Goal: Information Seeking & Learning: Learn about a topic

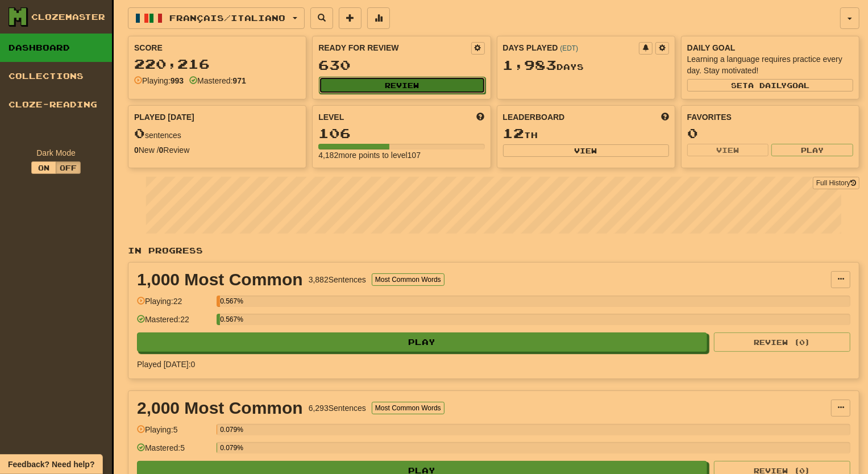
click at [411, 83] on button "Review" at bounding box center [402, 85] width 166 height 17
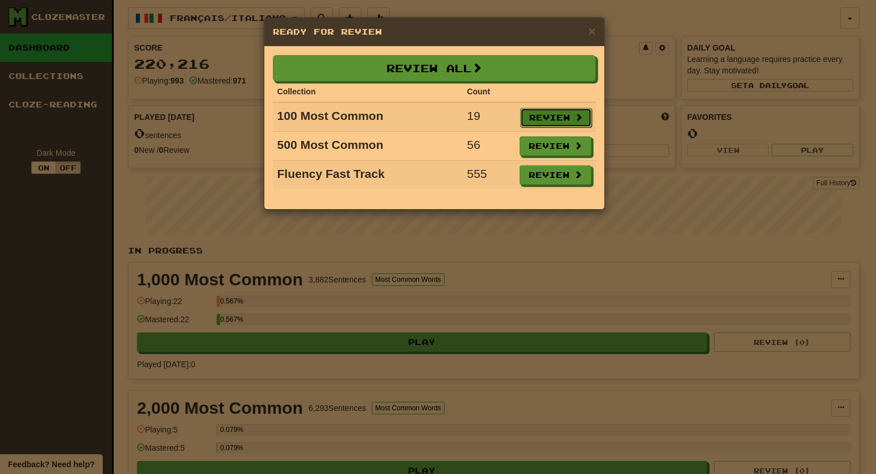
click at [544, 111] on button "Review" at bounding box center [556, 117] width 72 height 19
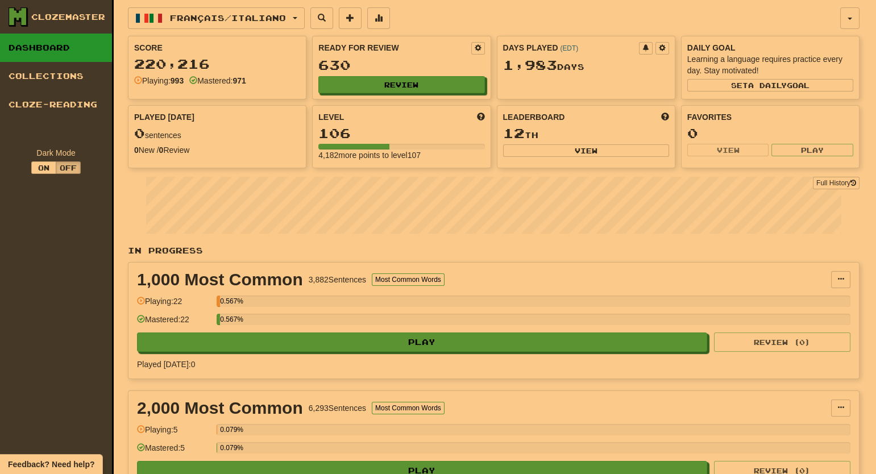
select select "**"
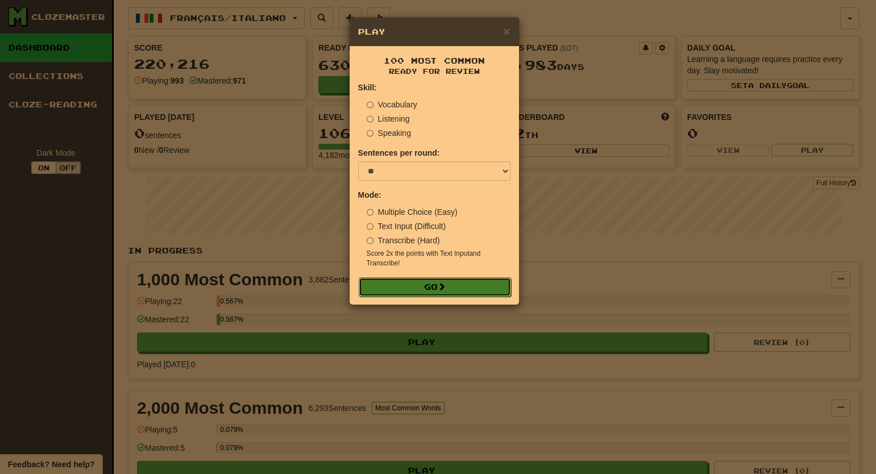
click at [440, 288] on span at bounding box center [442, 286] width 8 height 8
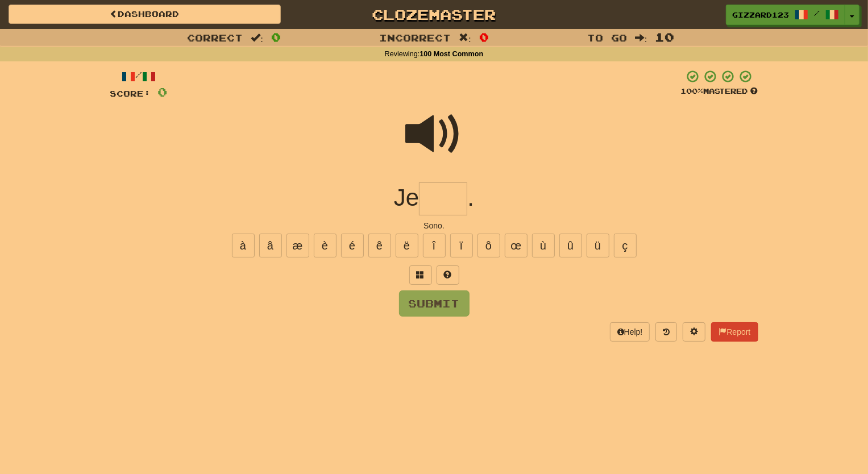
drag, startPoint x: 454, startPoint y: 199, endPoint x: 472, endPoint y: 201, distance: 17.7
click at [457, 199] on input "text" at bounding box center [443, 199] width 48 height 34
type input "****"
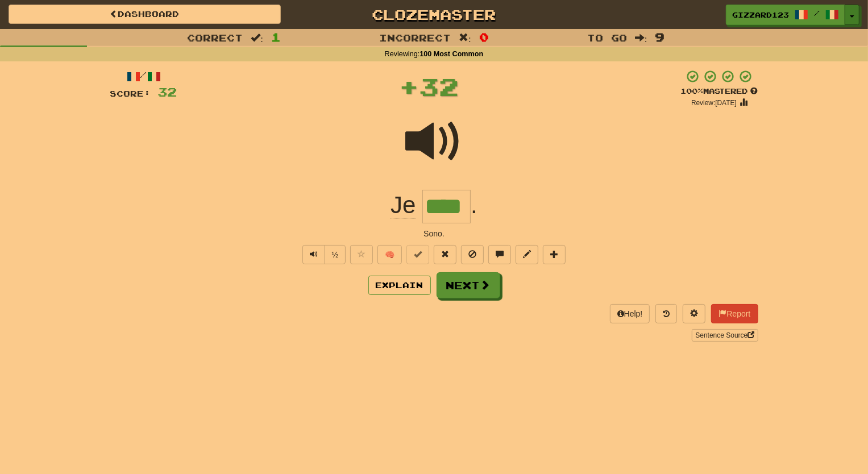
drag, startPoint x: 853, startPoint y: 15, endPoint x: 869, endPoint y: 75, distance: 62.5
click at [855, 15] on button "Toggle Dropdown" at bounding box center [851, 15] width 15 height 20
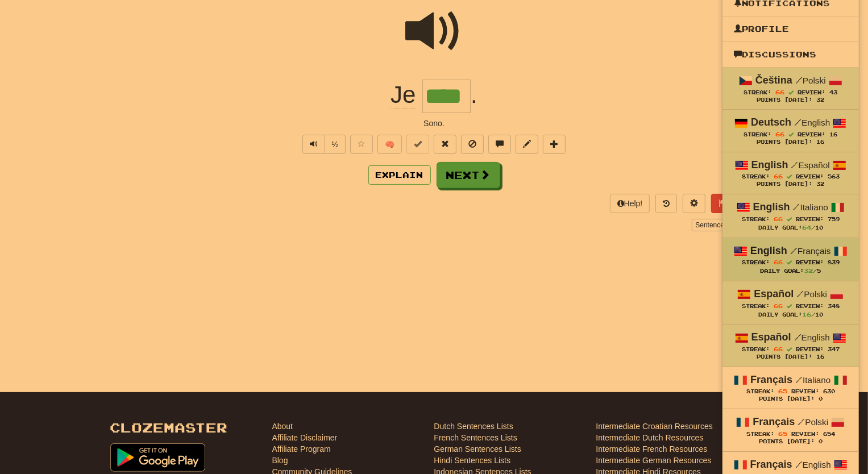
scroll to position [68, 0]
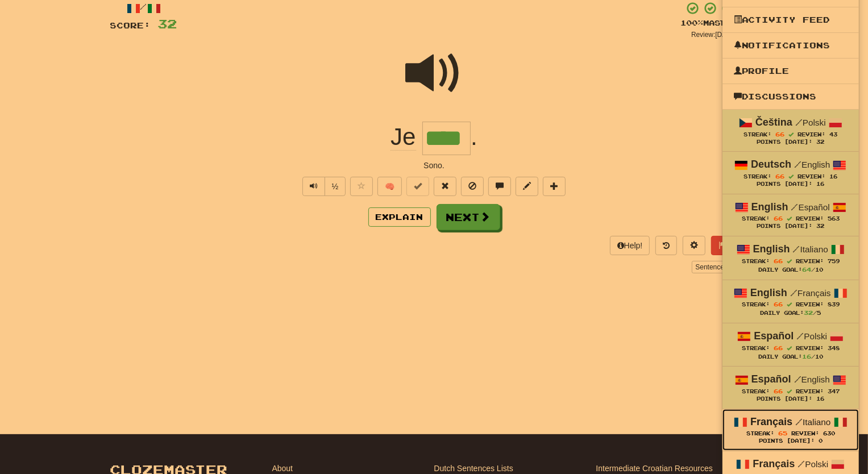
click at [773, 429] on div "Streak: 65 Review: 630" at bounding box center [791, 433] width 114 height 9
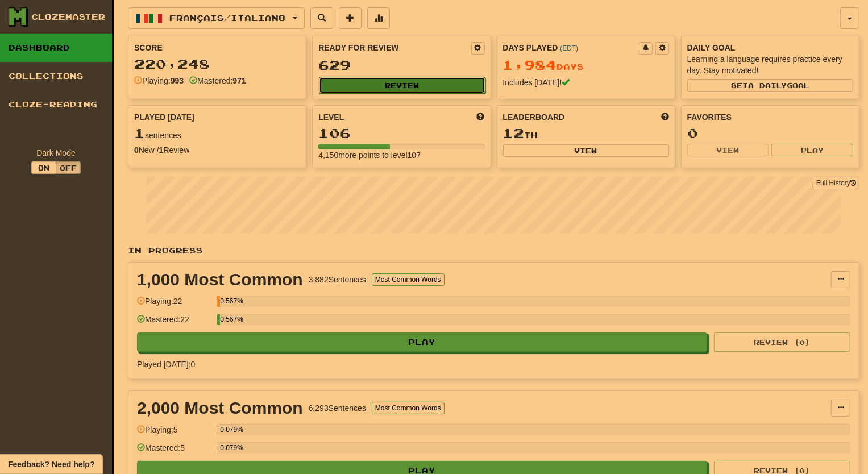
click at [430, 81] on button "Review" at bounding box center [402, 85] width 166 height 17
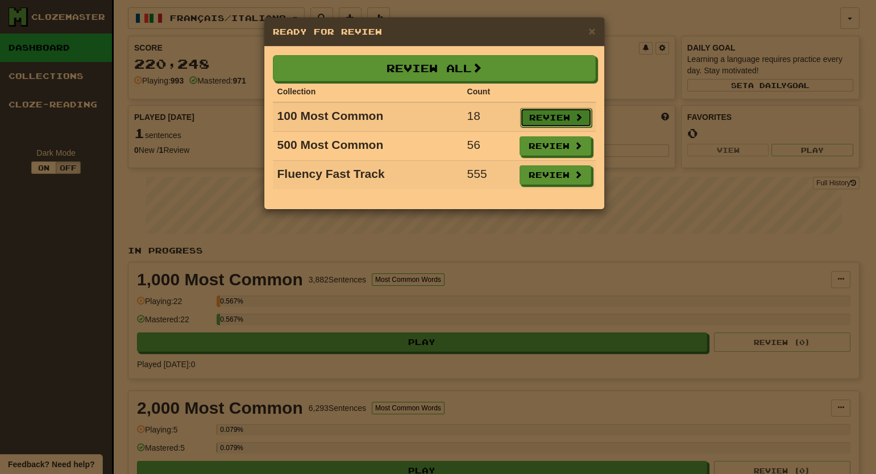
click at [546, 113] on button "Review" at bounding box center [556, 117] width 72 height 19
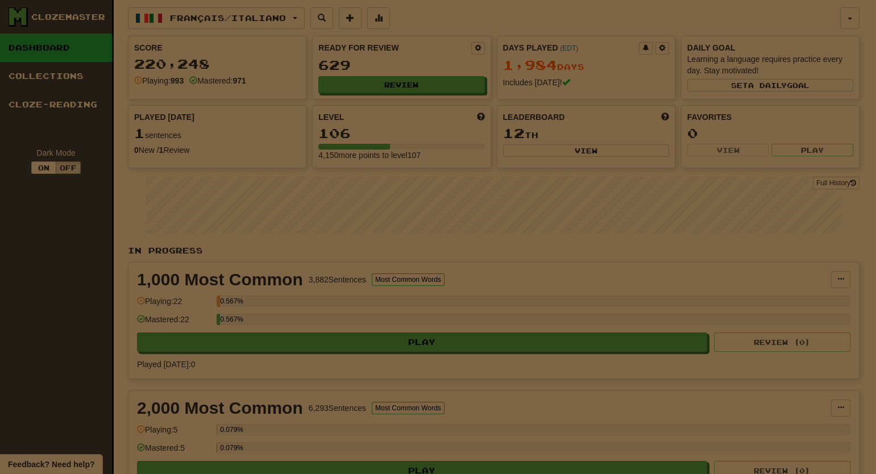
select select "**"
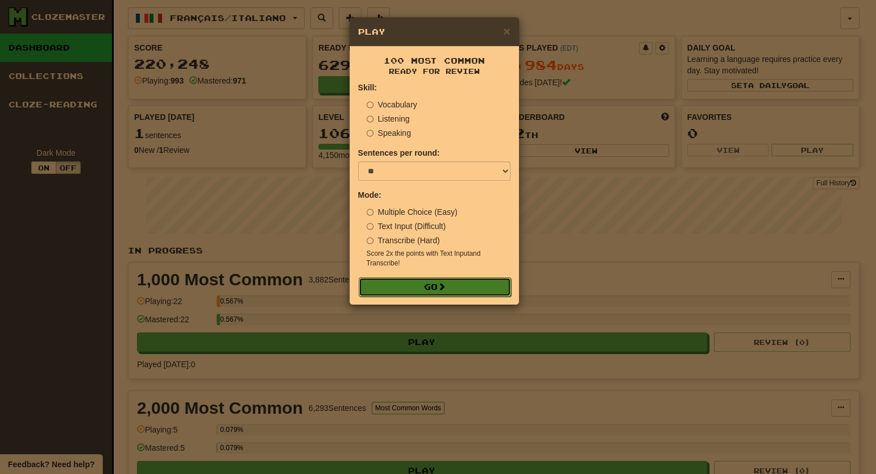
click at [409, 287] on button "Go" at bounding box center [435, 286] width 152 height 19
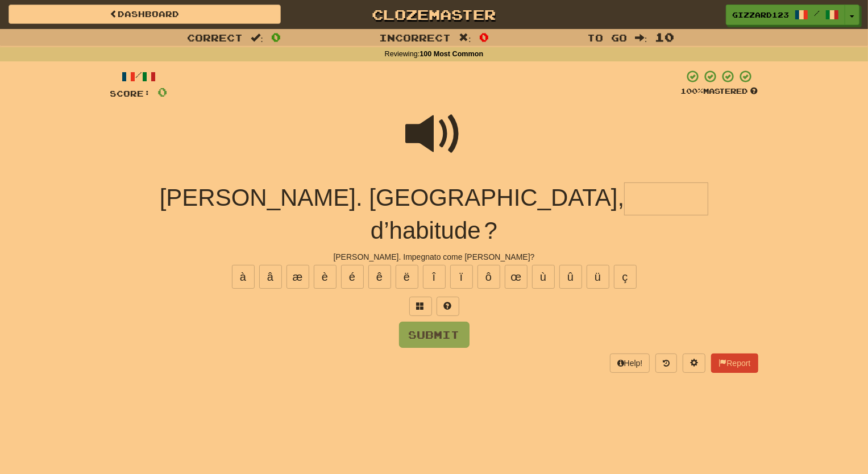
click at [624, 190] on input "text" at bounding box center [666, 199] width 84 height 34
type input "*****"
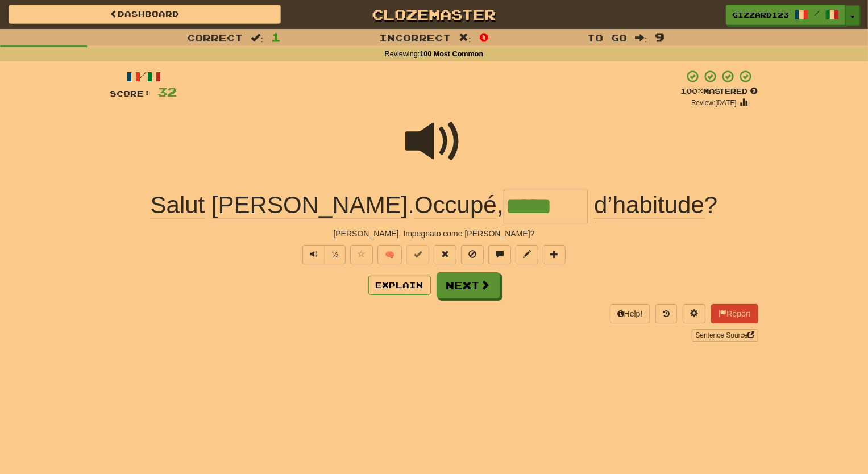
click at [854, 16] on span "button" at bounding box center [852, 17] width 5 height 2
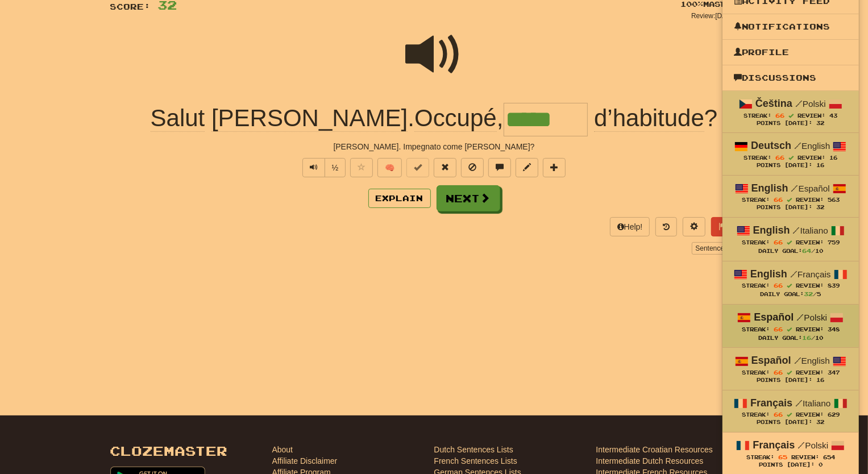
scroll to position [413, 0]
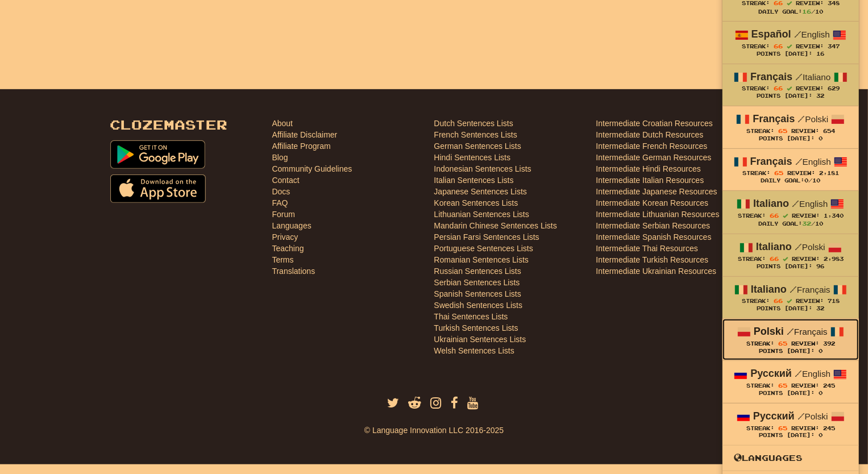
click at [773, 337] on div "Polski / Français" at bounding box center [791, 331] width 114 height 15
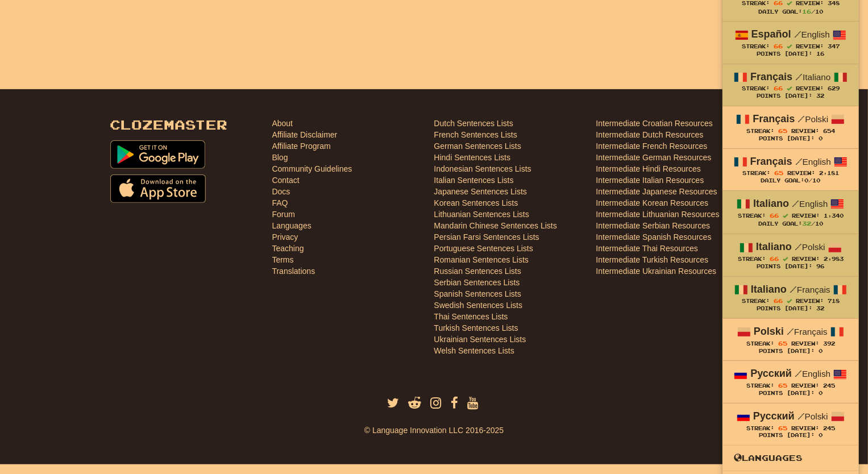
scroll to position [403, 0]
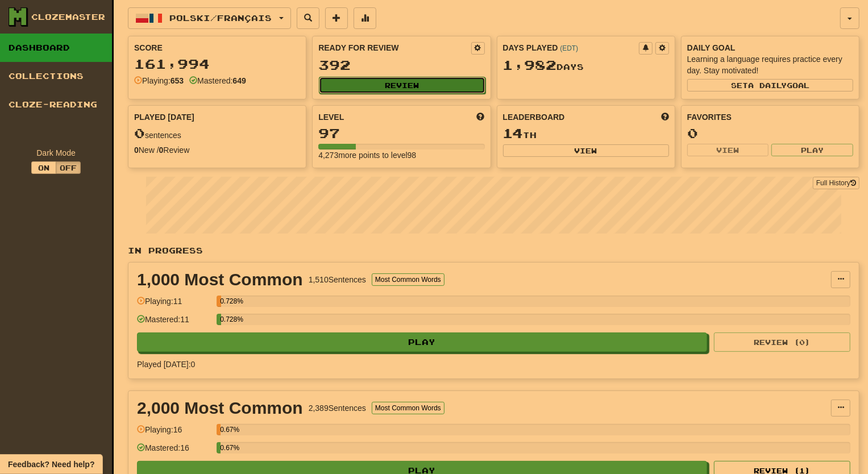
click at [406, 84] on button "Review" at bounding box center [402, 85] width 166 height 17
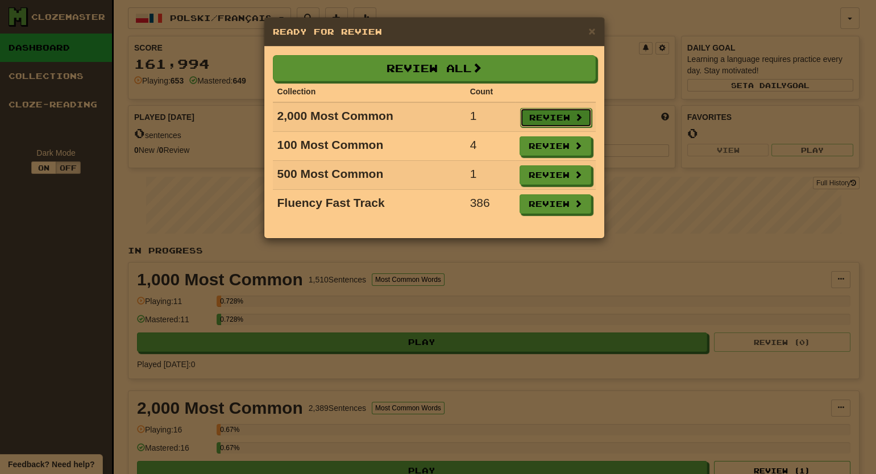
click at [540, 119] on button "Review" at bounding box center [556, 117] width 72 height 19
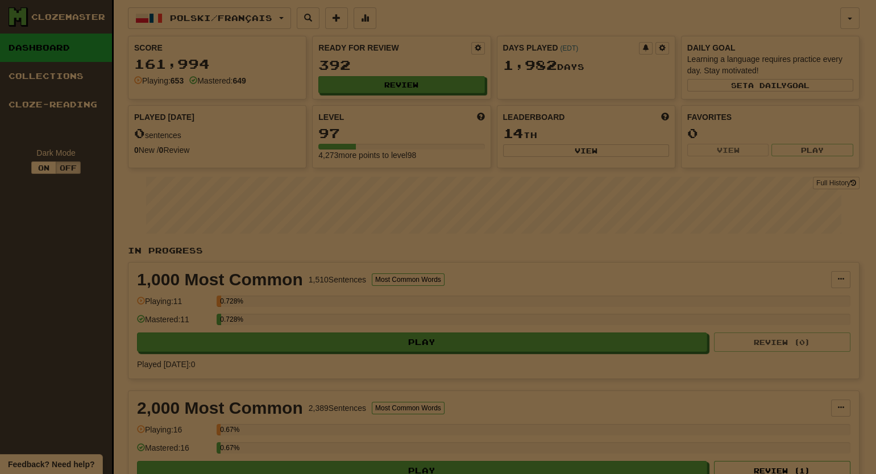
select select "**"
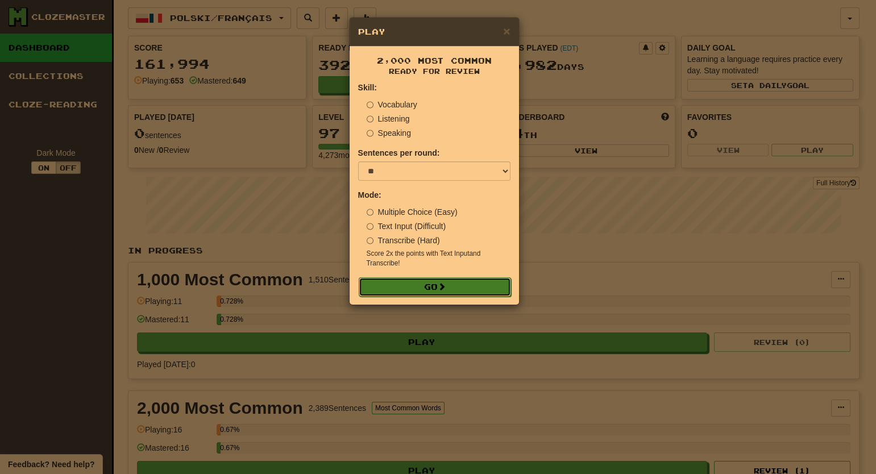
click at [454, 286] on button "Go" at bounding box center [435, 286] width 152 height 19
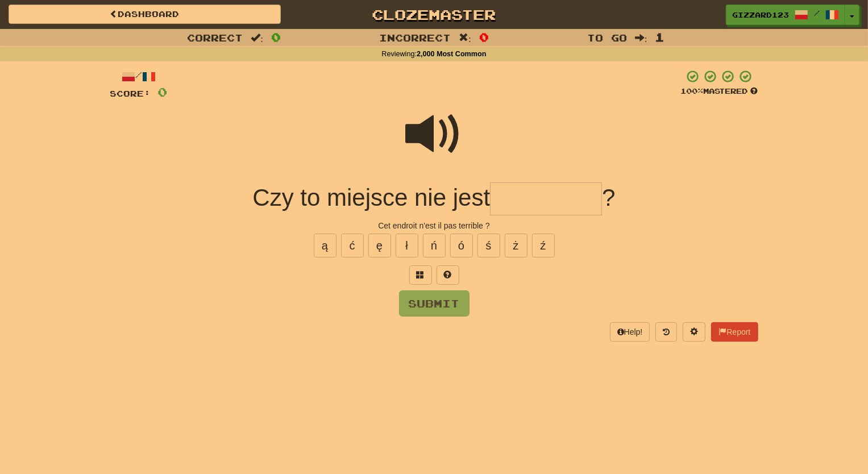
click at [534, 197] on input "text" at bounding box center [546, 199] width 112 height 34
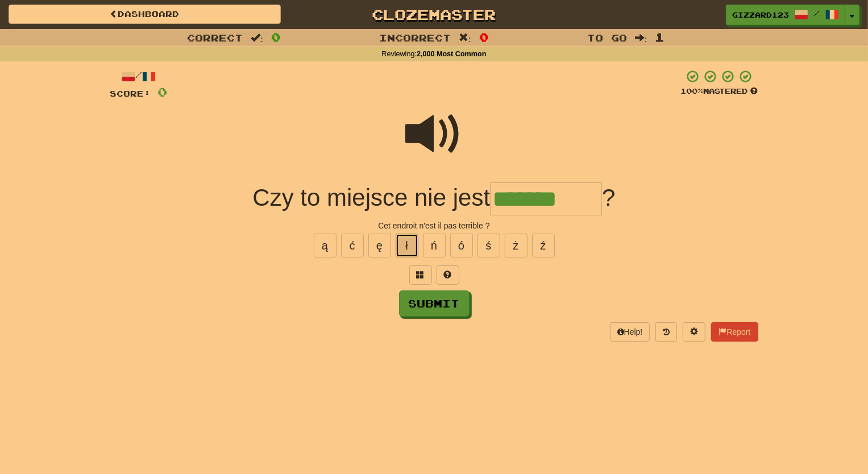
click at [411, 244] on button "ł" at bounding box center [407, 246] width 23 height 24
type input "*********"
drag, startPoint x: 456, startPoint y: 306, endPoint x: 693, endPoint y: 267, distance: 240.3
click at [459, 305] on button "Submit" at bounding box center [434, 303] width 70 height 26
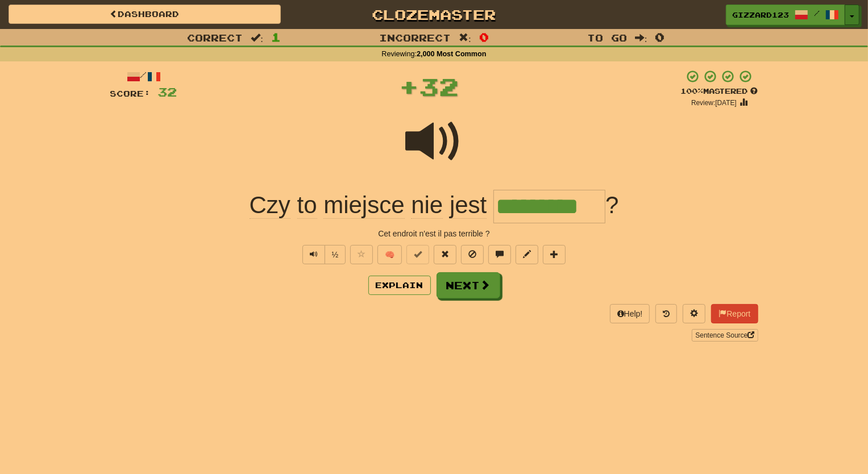
drag, startPoint x: 852, startPoint y: 16, endPoint x: 828, endPoint y: 260, distance: 244.4
click at [852, 18] on button "Toggle Dropdown" at bounding box center [851, 15] width 15 height 20
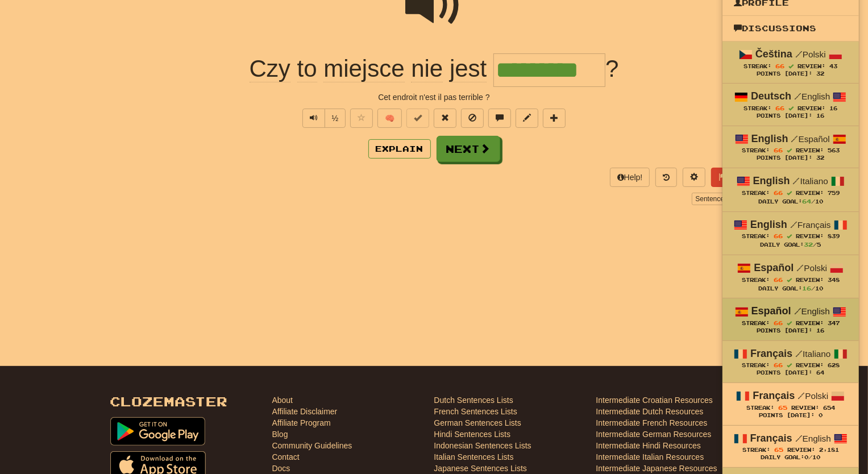
scroll to position [138, 0]
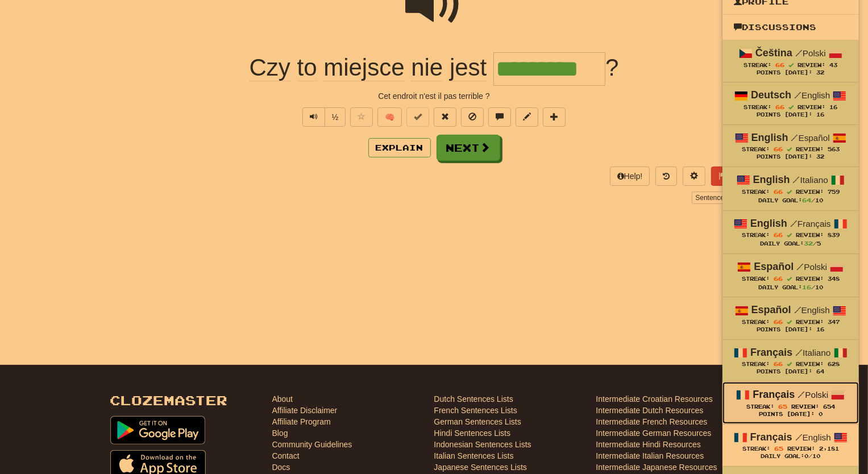
click at [787, 392] on strong "Français" at bounding box center [773, 394] width 42 height 11
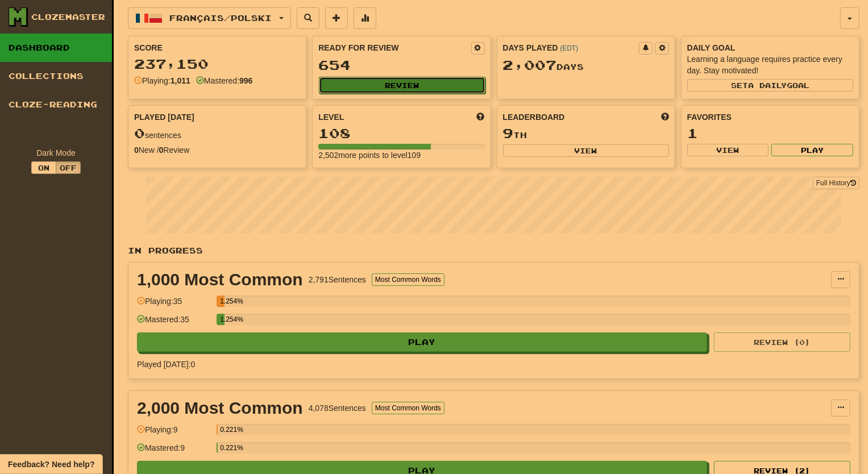
click at [421, 80] on button "Review" at bounding box center [402, 85] width 166 height 17
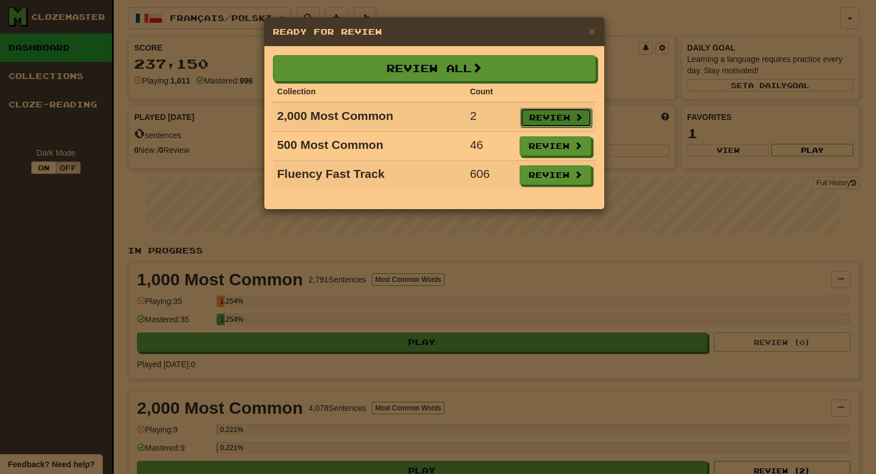
click at [556, 113] on button "Review" at bounding box center [556, 117] width 72 height 19
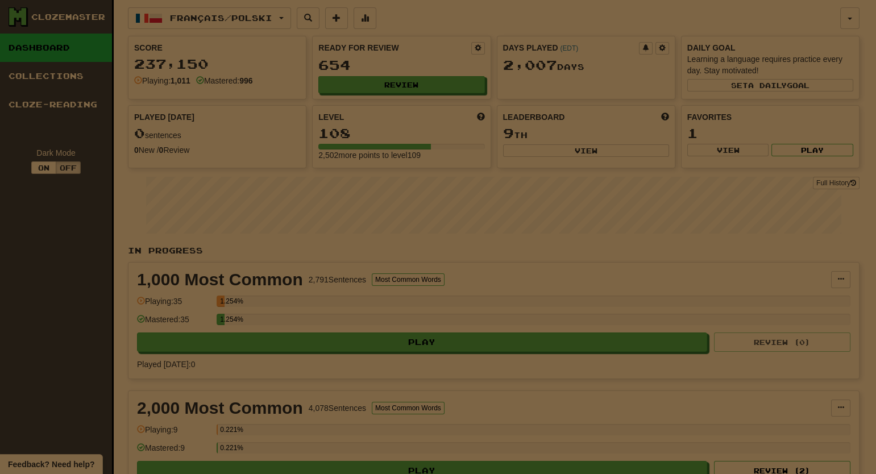
select select "**"
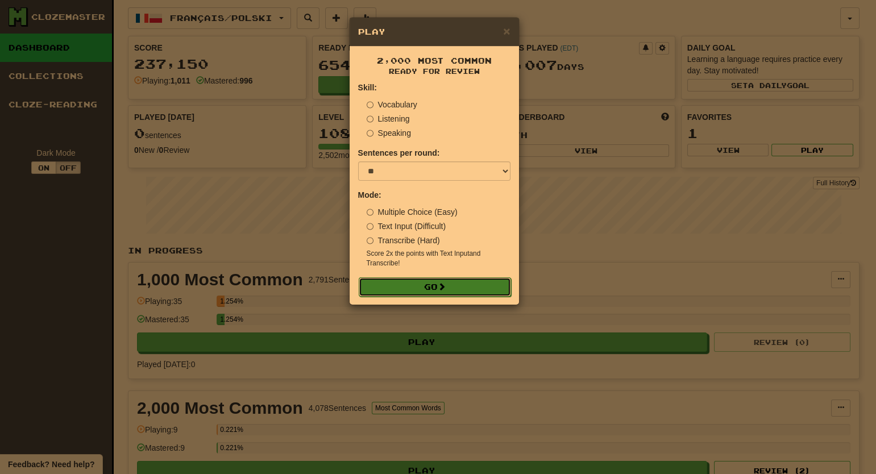
click at [483, 284] on button "Go" at bounding box center [435, 286] width 152 height 19
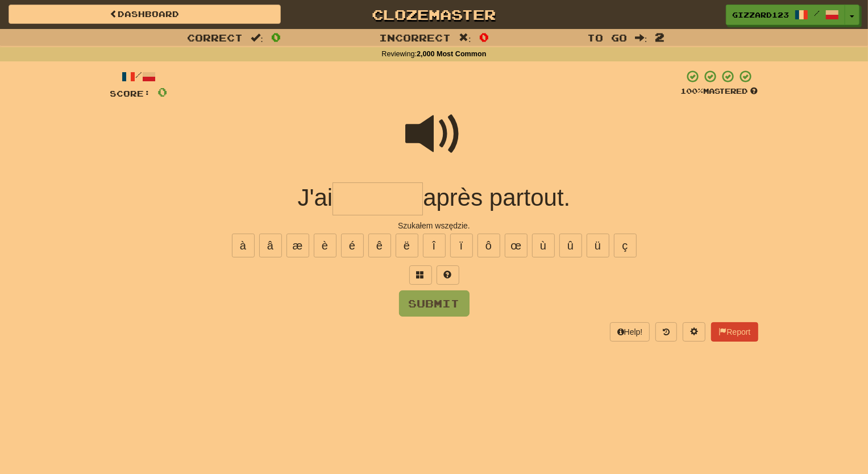
click at [358, 199] on input "text" at bounding box center [377, 199] width 90 height 34
click at [348, 244] on button "é" at bounding box center [352, 246] width 23 height 24
type input "*******"
click at [438, 302] on button "Submit" at bounding box center [435, 304] width 70 height 26
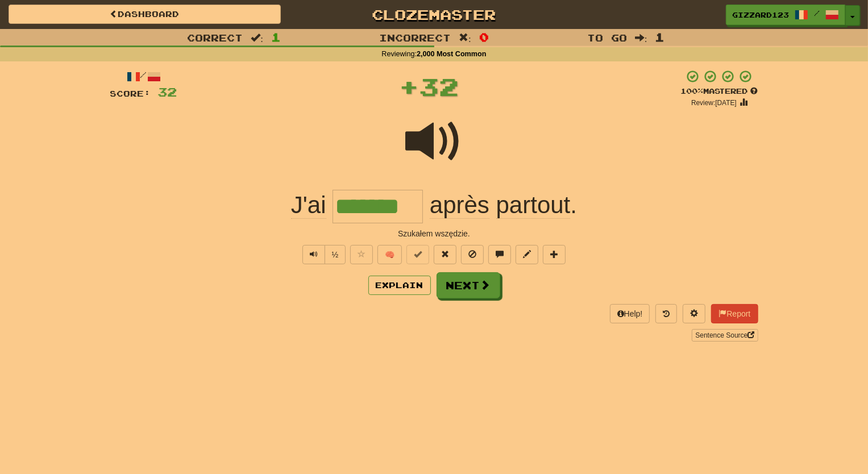
click at [858, 14] on button "Toggle Dropdown" at bounding box center [852, 15] width 15 height 20
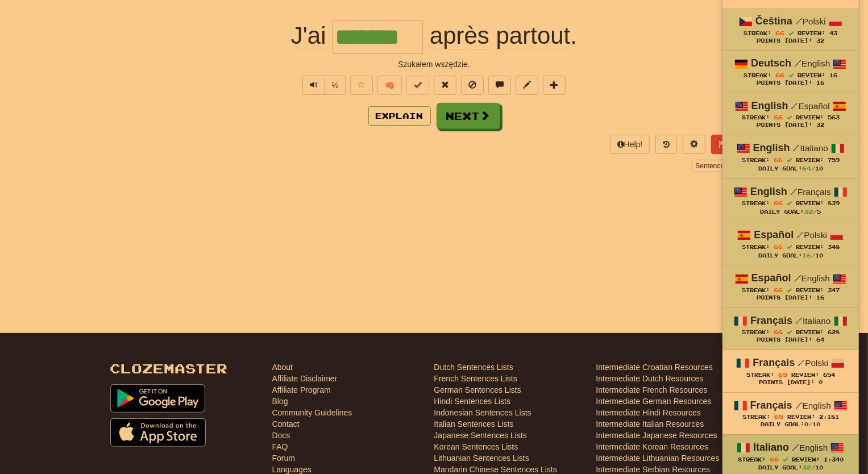
scroll to position [206, 0]
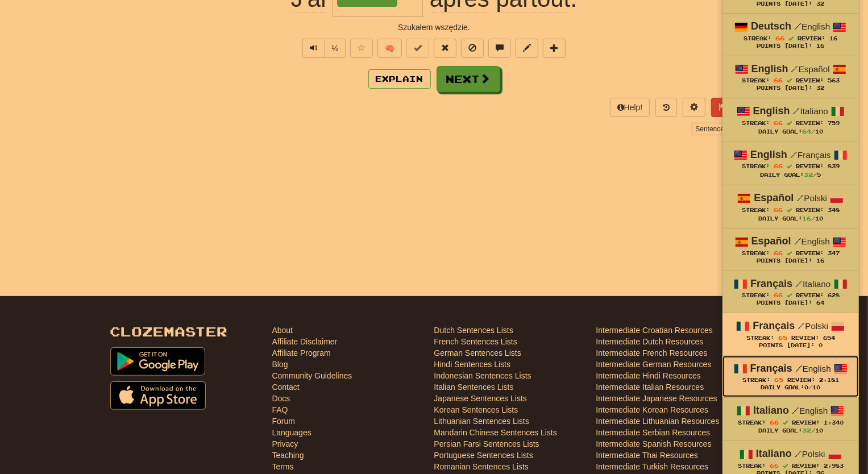
click at [763, 386] on div "Daily Goal: 0 /10" at bounding box center [791, 387] width 114 height 7
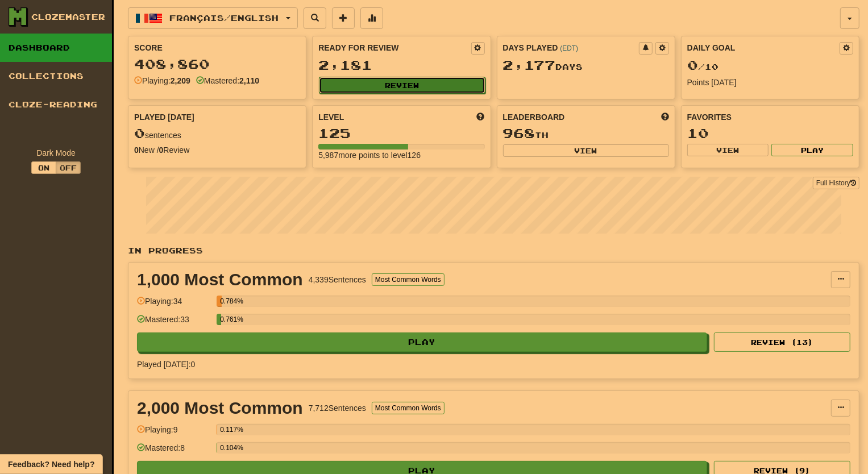
click at [400, 81] on button "Review" at bounding box center [402, 85] width 166 height 17
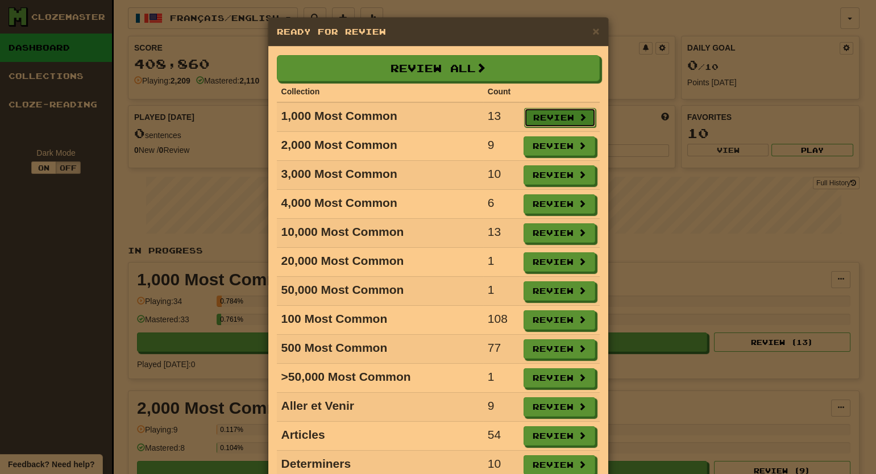
click at [542, 116] on button "Review" at bounding box center [560, 117] width 72 height 19
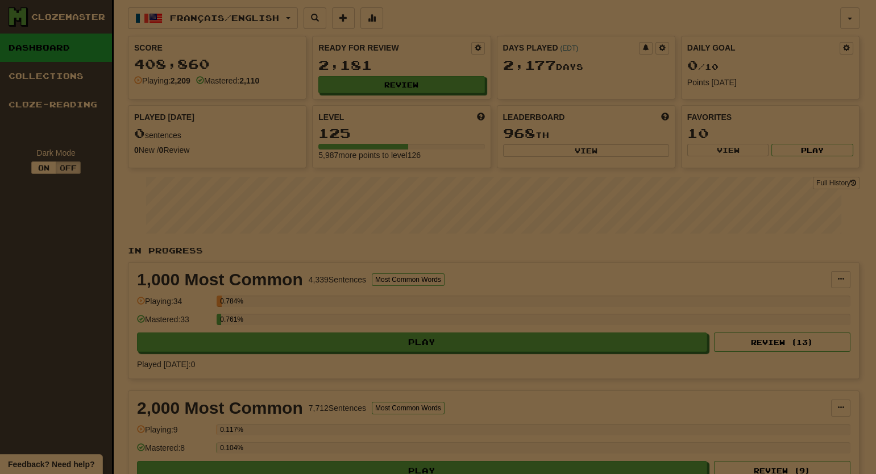
select select "**"
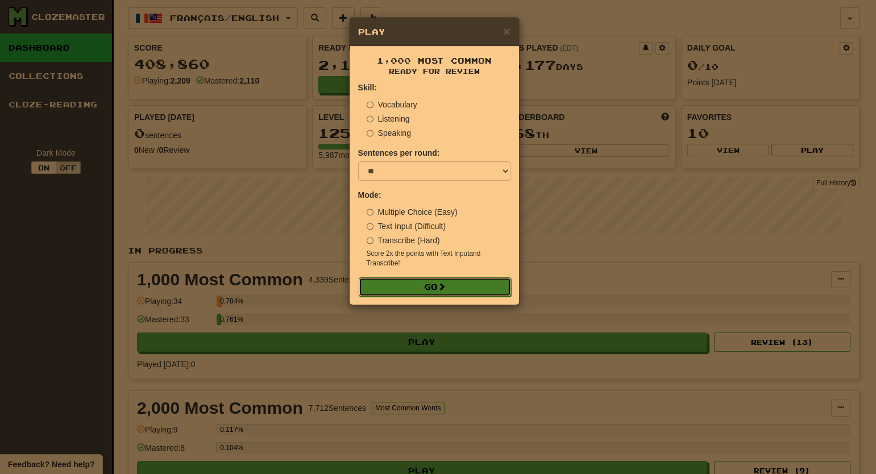
click at [460, 285] on button "Go" at bounding box center [435, 286] width 152 height 19
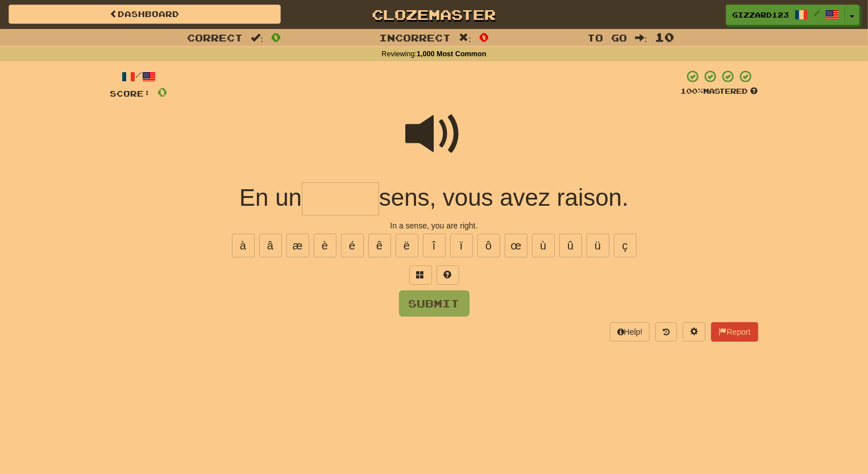
click at [347, 207] on input "text" at bounding box center [340, 199] width 77 height 34
type input "*******"
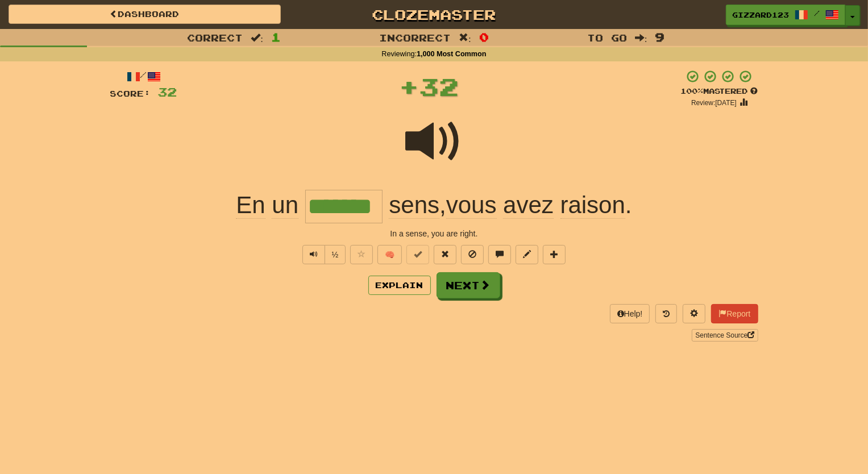
click at [851, 16] on span "button" at bounding box center [852, 17] width 5 height 2
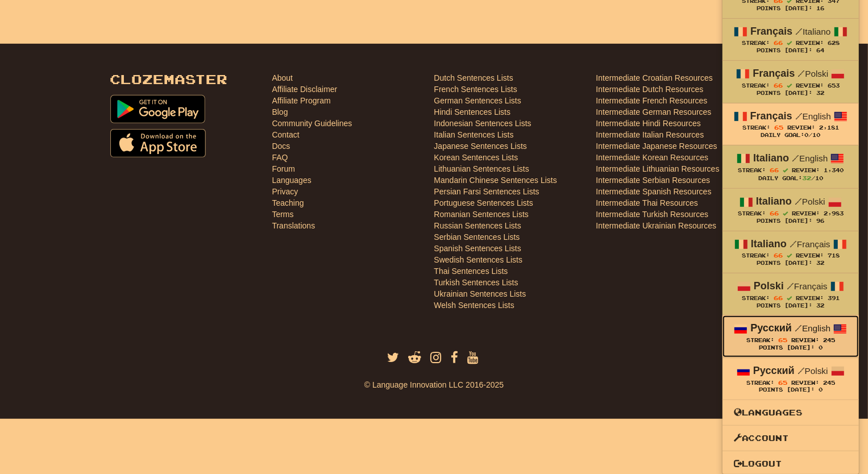
click at [768, 344] on div "Points Today: 0" at bounding box center [791, 347] width 114 height 7
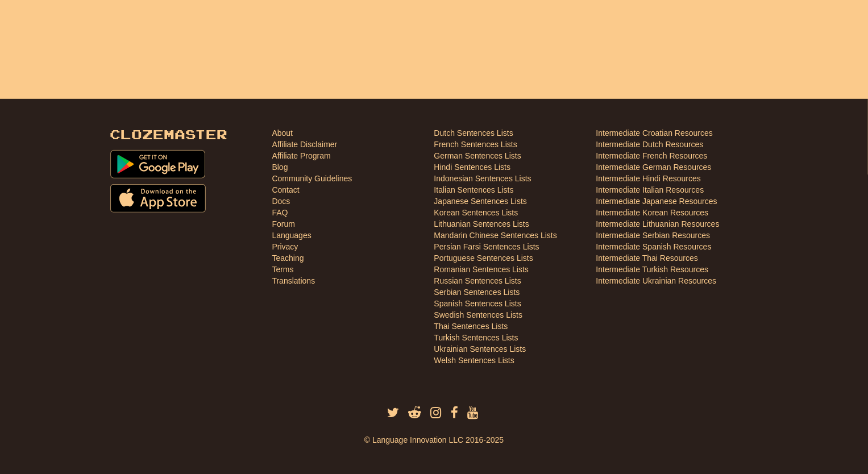
scroll to position [403, 0]
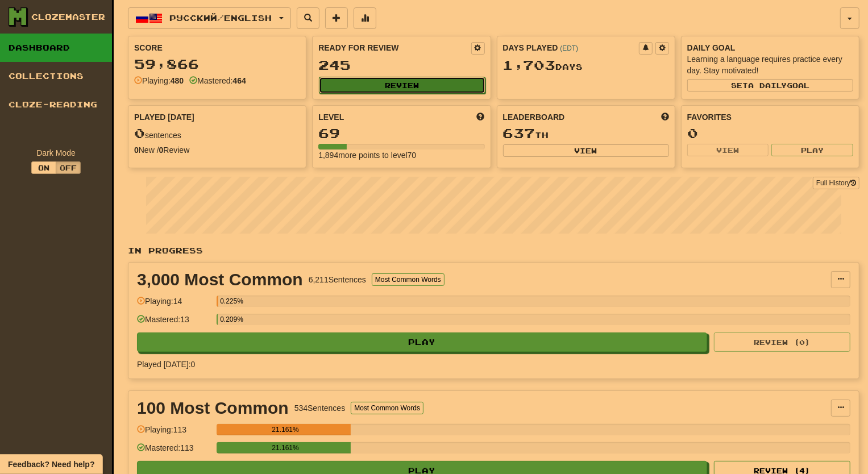
click at [417, 85] on button "Review" at bounding box center [402, 85] width 166 height 17
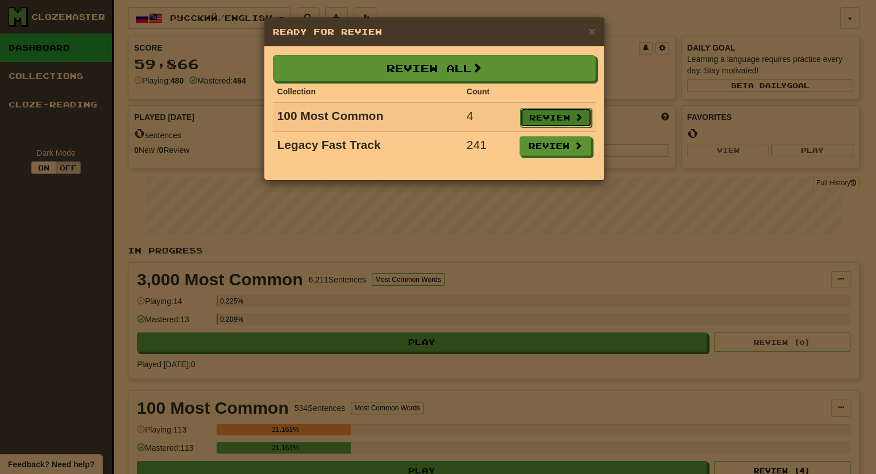
click at [540, 110] on button "Review" at bounding box center [556, 117] width 72 height 19
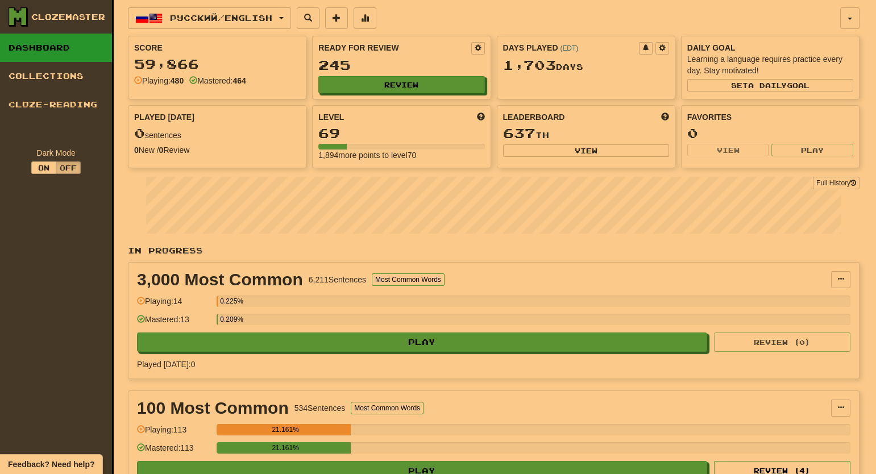
select select "**"
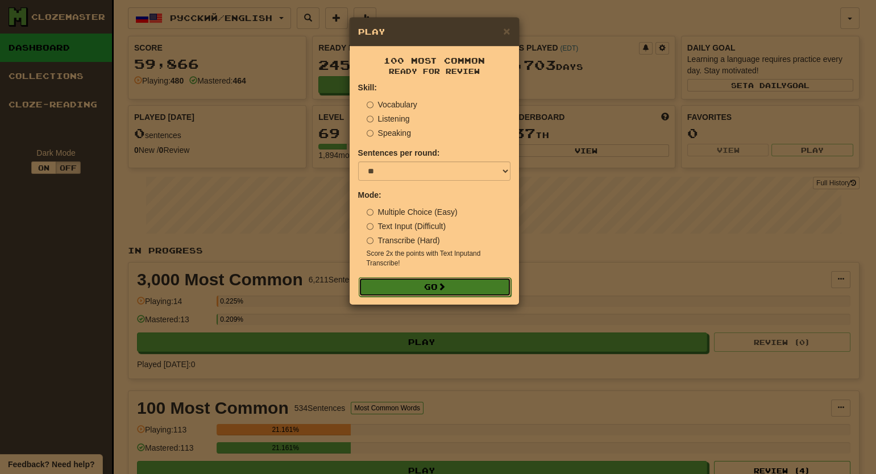
click at [423, 289] on button "Go" at bounding box center [435, 286] width 152 height 19
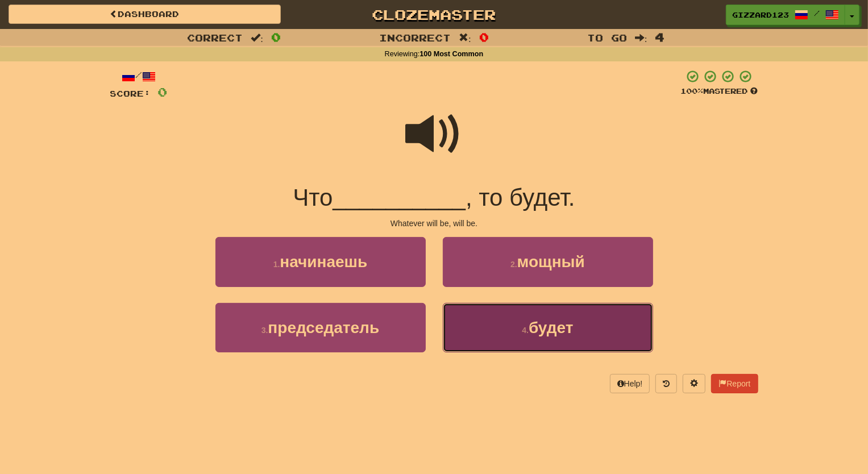
click at [534, 329] on span "будет" at bounding box center [551, 328] width 45 height 18
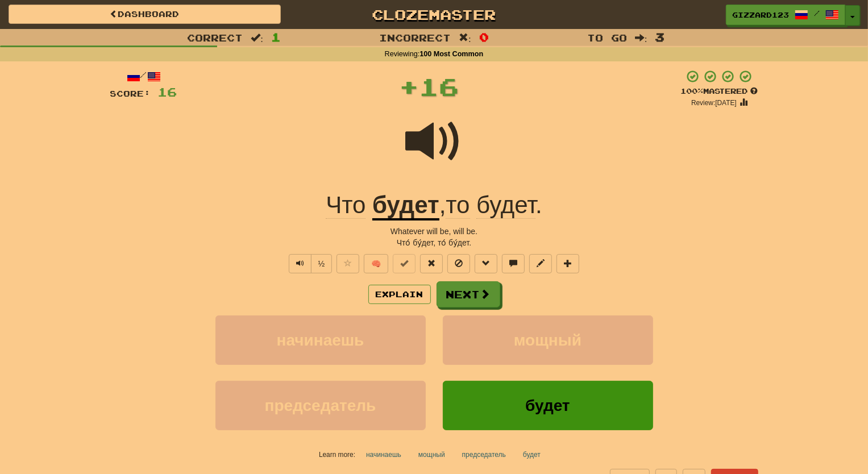
drag, startPoint x: 852, startPoint y: 16, endPoint x: 819, endPoint y: 222, distance: 208.3
click at [852, 16] on span "button" at bounding box center [852, 16] width 5 height 2
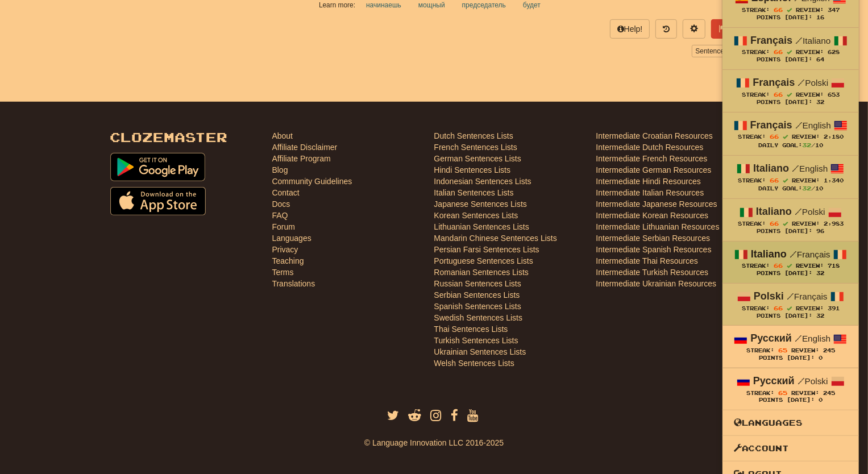
scroll to position [459, 0]
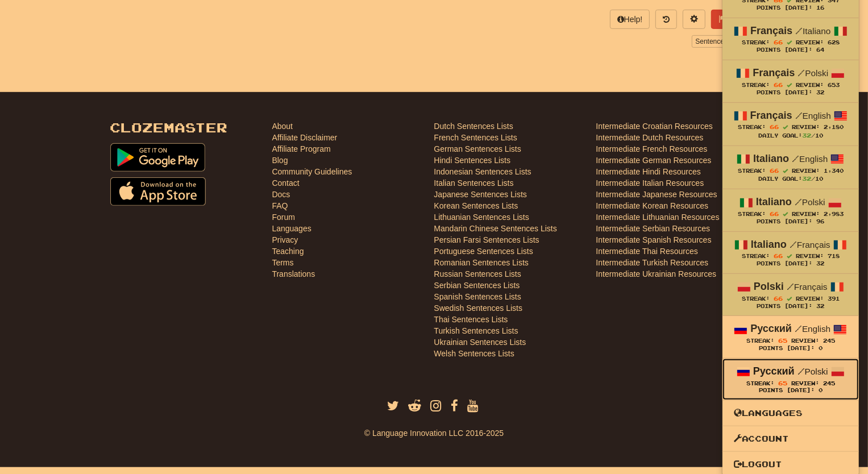
click at [779, 380] on span "65" at bounding box center [782, 383] width 9 height 7
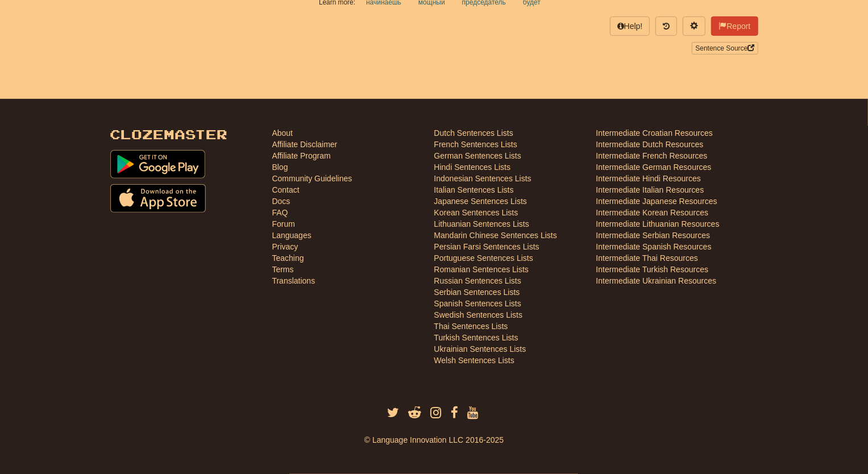
scroll to position [451, 0]
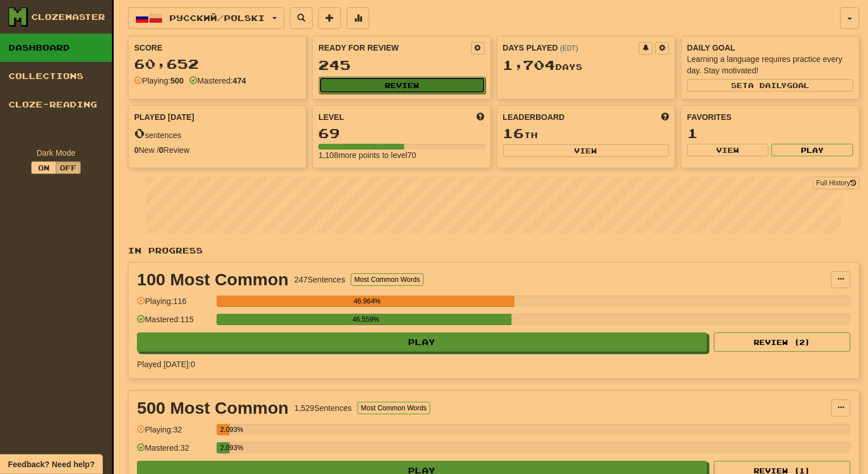
click at [396, 85] on button "Review" at bounding box center [402, 85] width 166 height 17
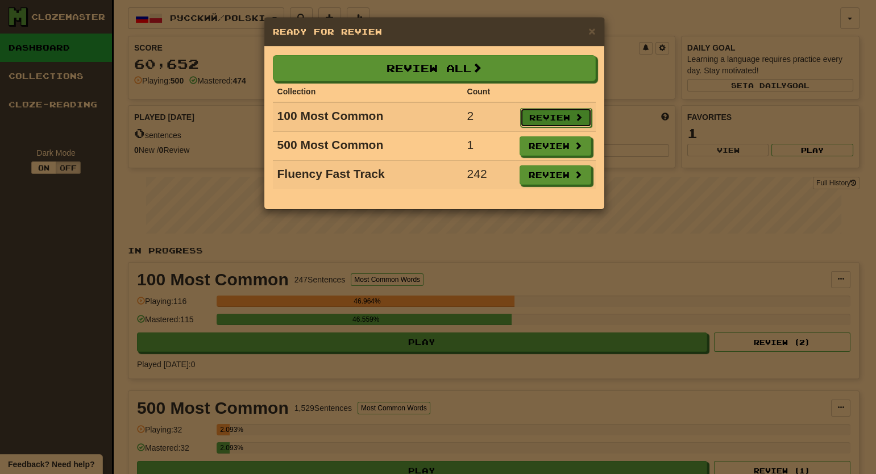
click at [541, 114] on button "Review" at bounding box center [556, 117] width 72 height 19
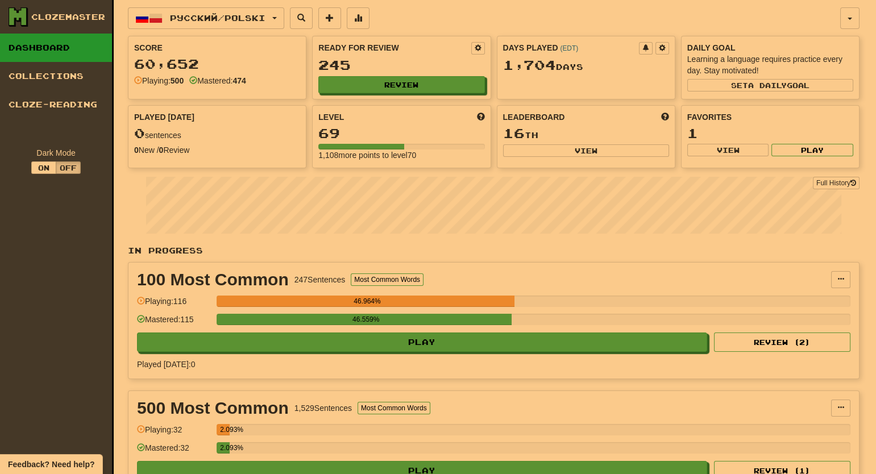
select select "**"
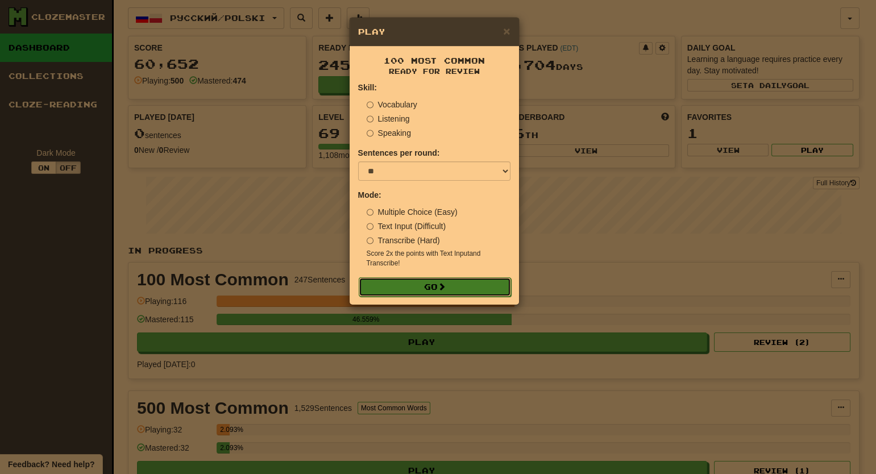
click at [428, 290] on button "Go" at bounding box center [435, 286] width 152 height 19
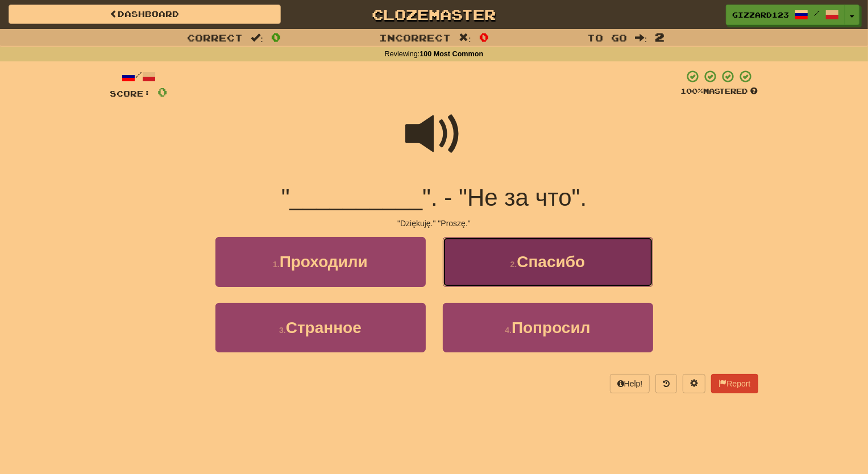
click at [541, 278] on button "2 . [GEOGRAPHIC_DATA]" at bounding box center [548, 261] width 210 height 49
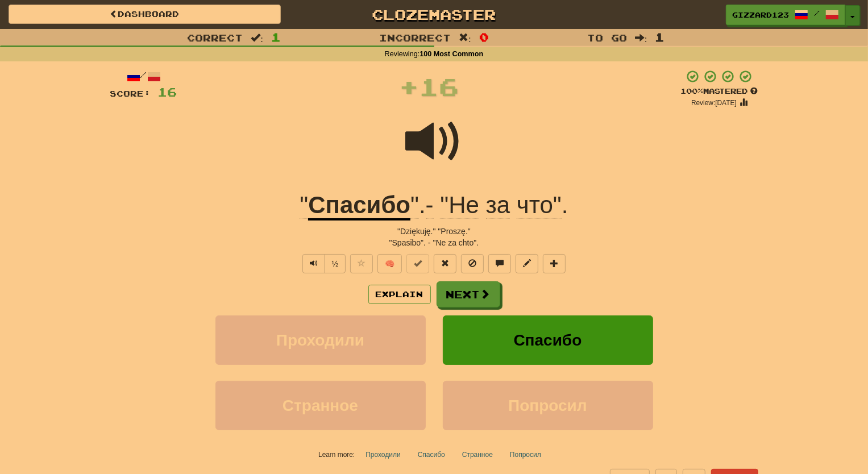
click at [847, 16] on button "Toggle Dropdown" at bounding box center [852, 15] width 15 height 20
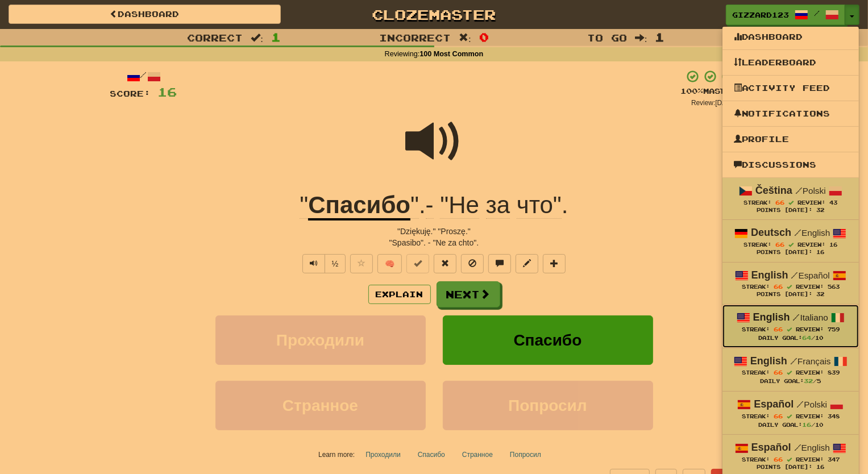
click at [767, 323] on div "English / Italiano" at bounding box center [791, 317] width 114 height 15
